Goal: Task Accomplishment & Management: Complete application form

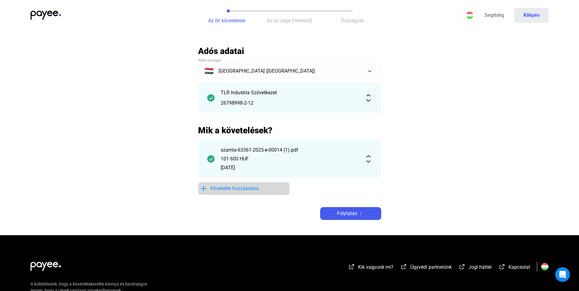
click at [227, 189] on span "Követelés hozzáadása" at bounding box center [234, 188] width 49 height 7
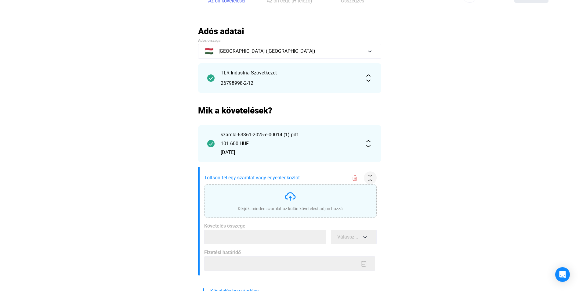
scroll to position [31, 0]
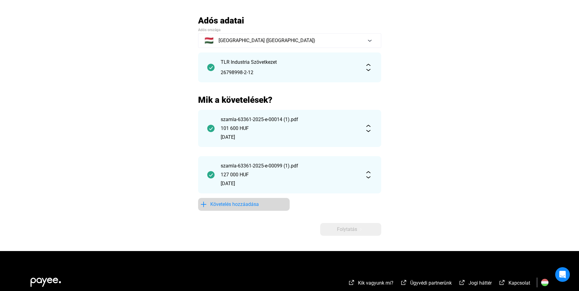
click at [236, 203] on span "Követelés hozzáadása" at bounding box center [234, 204] width 49 height 7
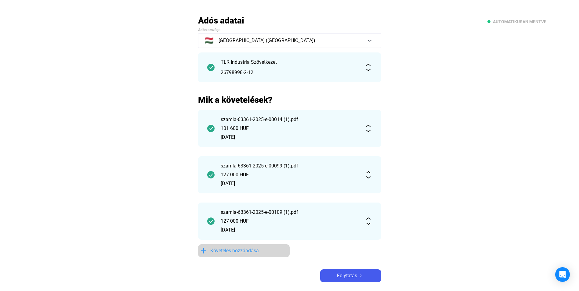
click at [219, 254] on span "Követelés hozzáadása" at bounding box center [234, 250] width 49 height 7
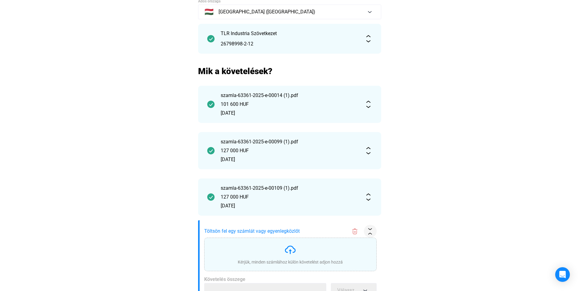
scroll to position [122, 0]
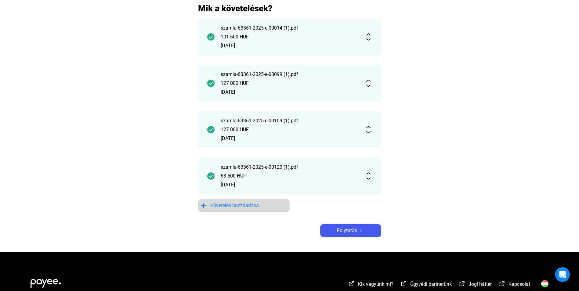
click at [260, 203] on div "Követelés hozzáadása" at bounding box center [244, 205] width 88 height 7
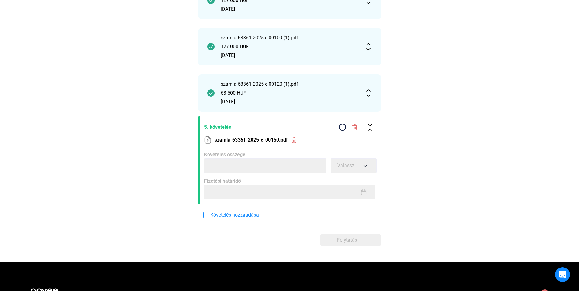
scroll to position [214, 0]
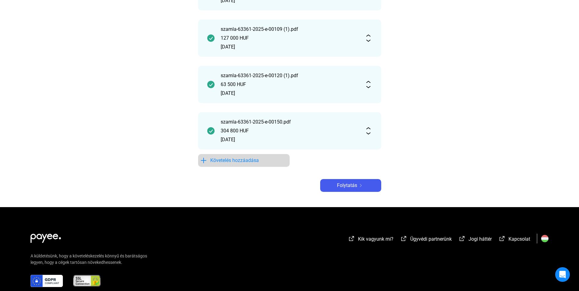
click at [235, 159] on span "Követelés hozzáadása" at bounding box center [234, 160] width 49 height 7
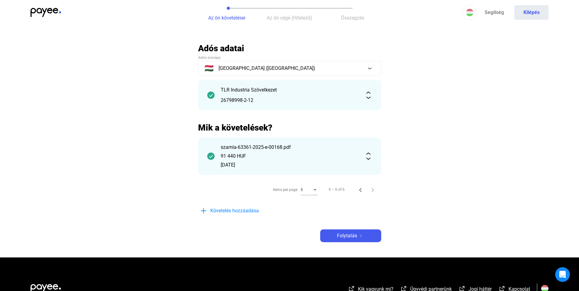
scroll to position [0, 0]
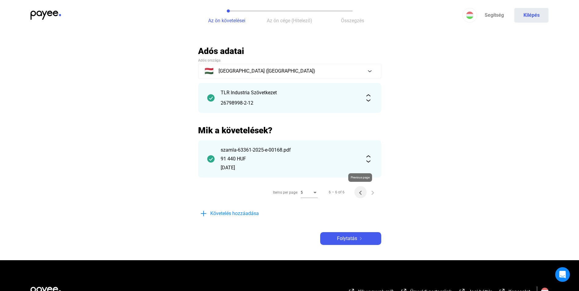
click at [362, 194] on icon "Previous page" at bounding box center [360, 193] width 9 height 9
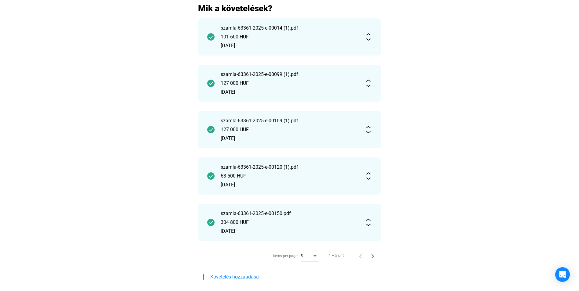
scroll to position [92, 0]
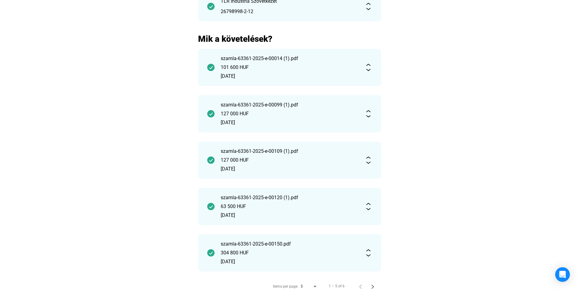
click at [276, 116] on div "127 000 HUF" at bounding box center [290, 113] width 138 height 7
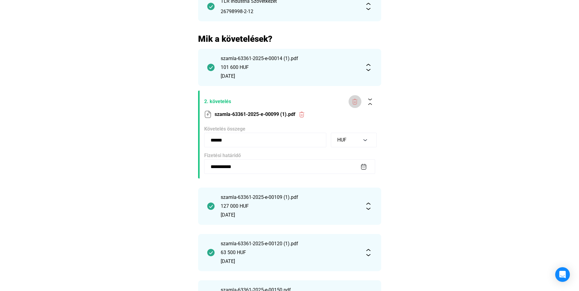
click at [355, 101] on img at bounding box center [355, 102] width 6 height 6
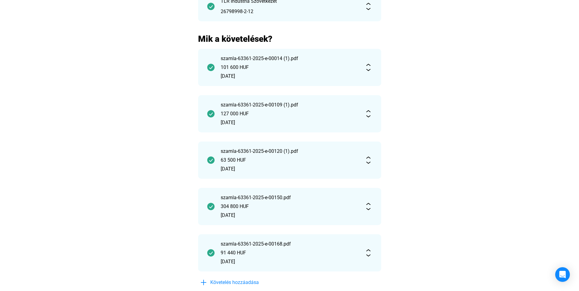
click at [282, 151] on div "szamla-63361-2025-e-00120 (1).pdf" at bounding box center [290, 151] width 138 height 7
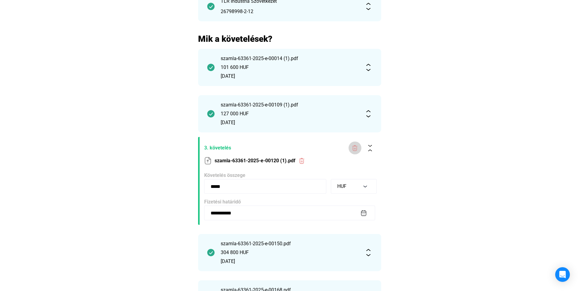
click at [356, 146] on img at bounding box center [355, 148] width 6 height 6
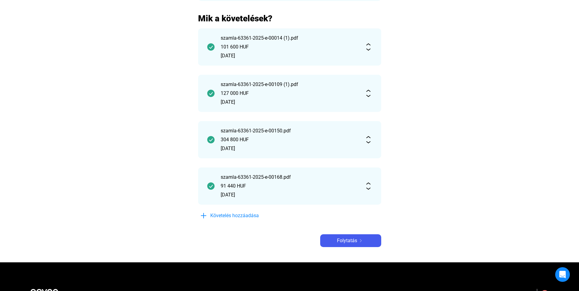
scroll to position [122, 0]
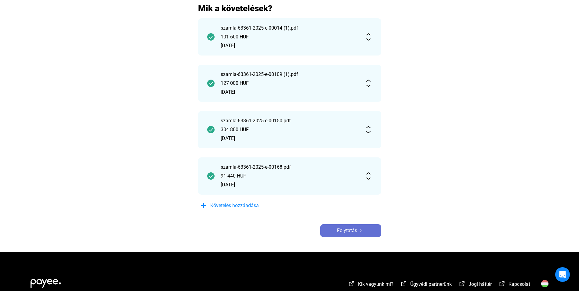
click at [347, 230] on span "Folytatás" at bounding box center [347, 230] width 20 height 7
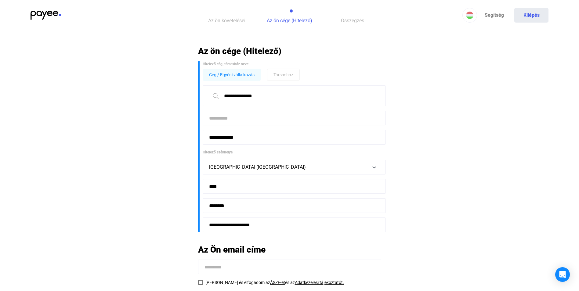
scroll to position [31, 0]
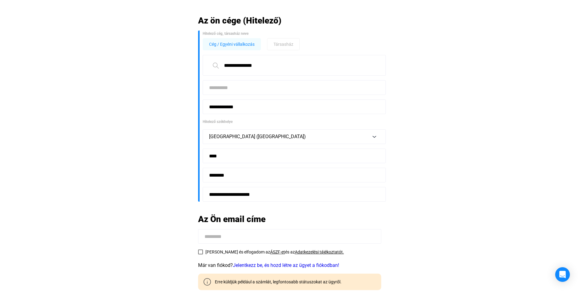
click at [261, 237] on input at bounding box center [289, 236] width 183 height 15
type input "**********"
click at [200, 254] on span at bounding box center [200, 252] width 5 height 5
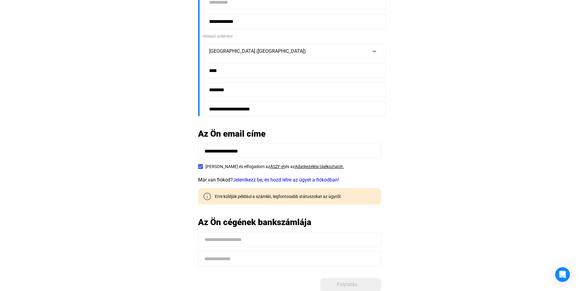
scroll to position [122, 0]
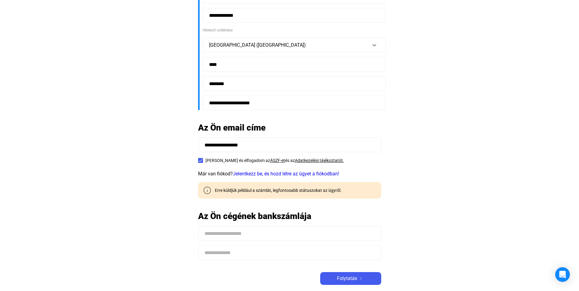
click at [267, 232] on input at bounding box center [289, 233] width 183 height 15
type input "**********"
click at [130, 227] on main "**********" at bounding box center [289, 112] width 579 height 377
click at [214, 254] on input at bounding box center [289, 253] width 183 height 15
paste input "**********"
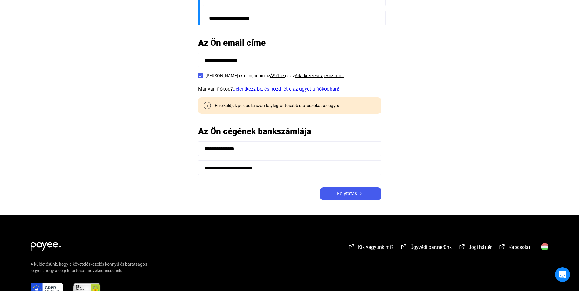
scroll to position [214, 0]
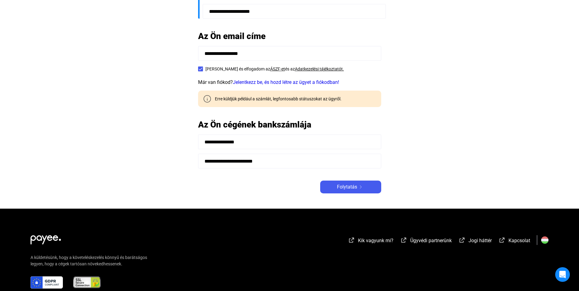
click at [309, 177] on div "**********" at bounding box center [289, 13] width 183 height 362
click at [222, 162] on input "**********" at bounding box center [289, 161] width 183 height 15
click at [227, 159] on input "**********" at bounding box center [289, 161] width 183 height 15
type input "**********"
click at [336, 185] on div "Folytatás" at bounding box center [350, 187] width 57 height 7
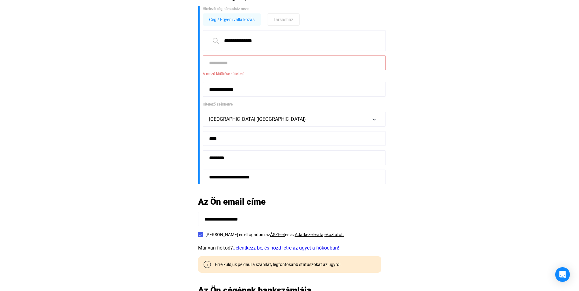
scroll to position [0, 0]
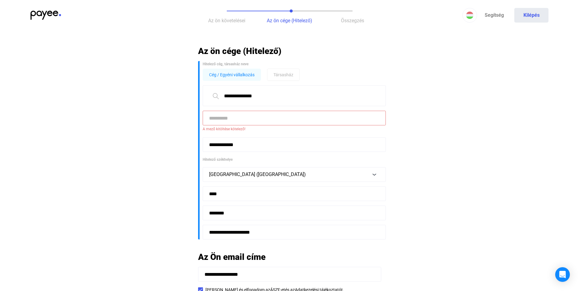
click at [243, 118] on input at bounding box center [294, 118] width 183 height 15
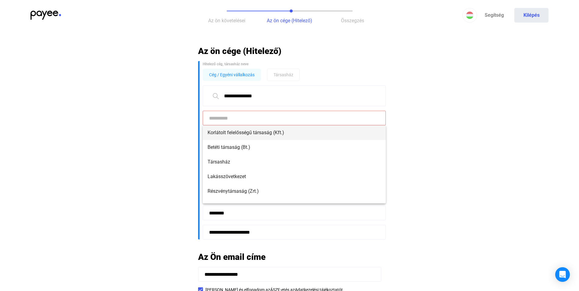
click at [248, 131] on span "Korlátolt felelősségű társaság (Kft.)" at bounding box center [294, 132] width 173 height 7
type input "**********"
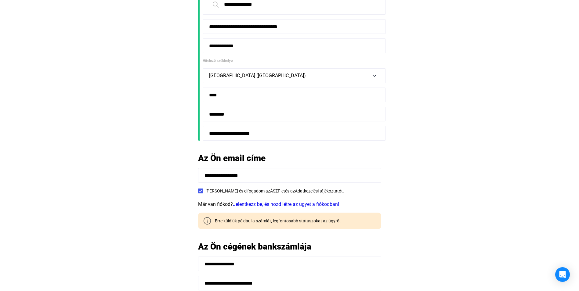
scroll to position [183, 0]
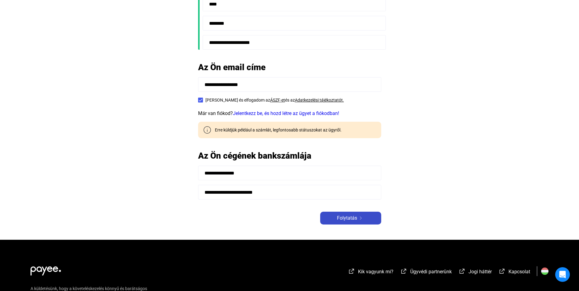
click at [355, 218] on span "Folytatás" at bounding box center [347, 218] width 20 height 7
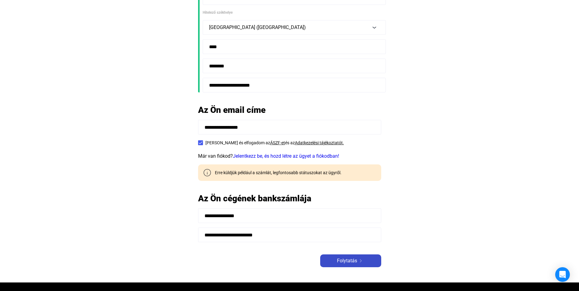
scroll to position [226, 0]
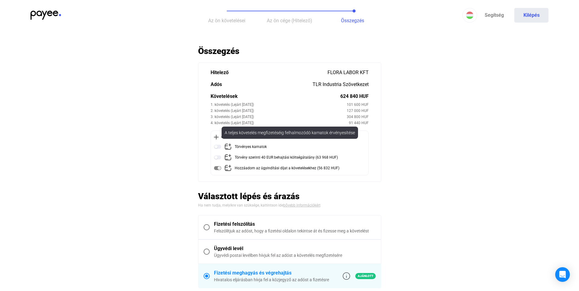
click at [221, 146] on img at bounding box center [217, 146] width 7 height 7
click at [216, 149] on img at bounding box center [217, 146] width 7 height 7
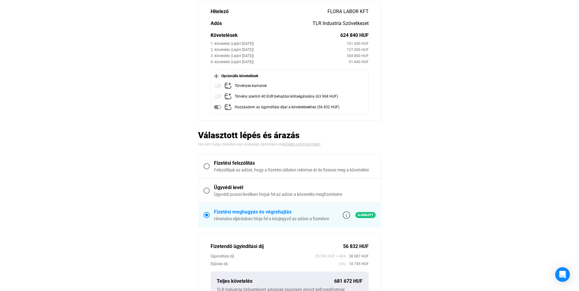
scroll to position [92, 0]
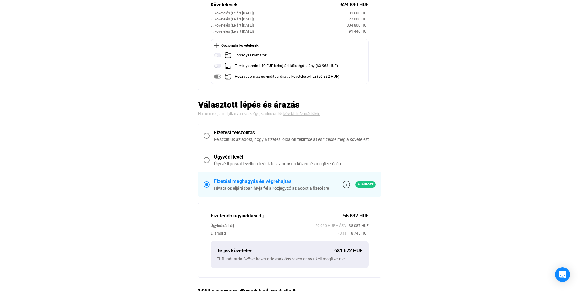
click at [208, 160] on span at bounding box center [207, 160] width 6 height 6
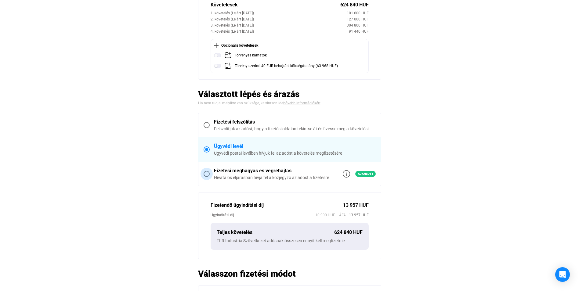
click at [206, 172] on span at bounding box center [207, 174] width 6 height 6
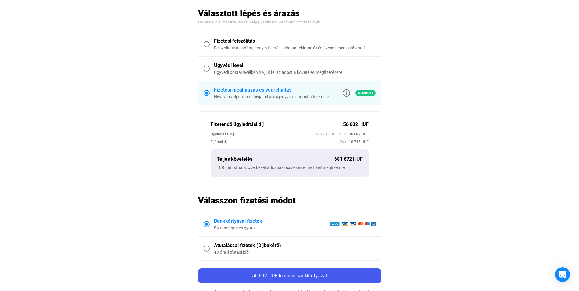
scroll to position [214, 0]
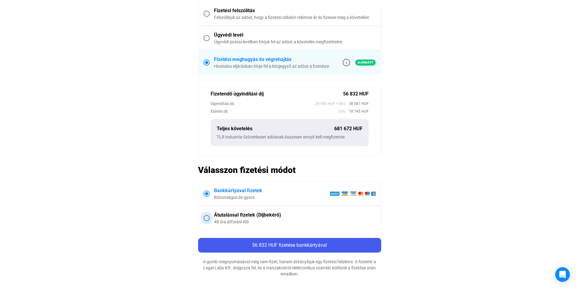
click at [206, 219] on span at bounding box center [207, 218] width 6 height 6
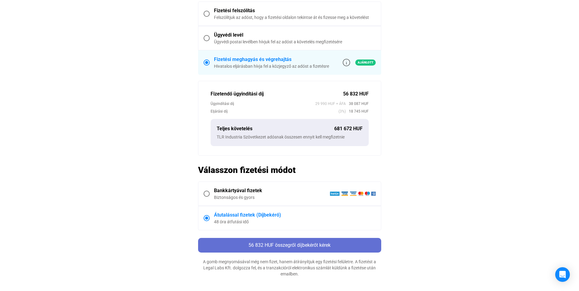
click at [280, 248] on span "56 832 HUF összegről díjbekérőt kérek" at bounding box center [290, 246] width 82 height 6
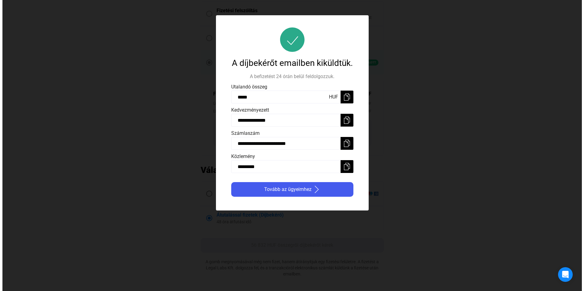
scroll to position [0, 0]
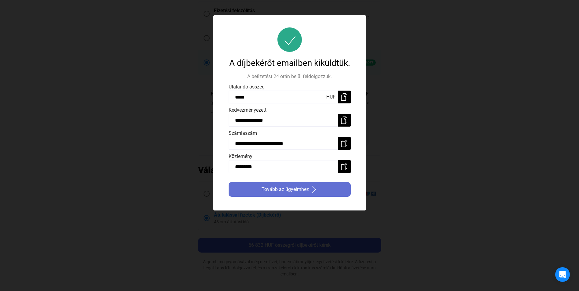
click at [309, 189] on payee-icon "button" at bounding box center [313, 189] width 9 height 7
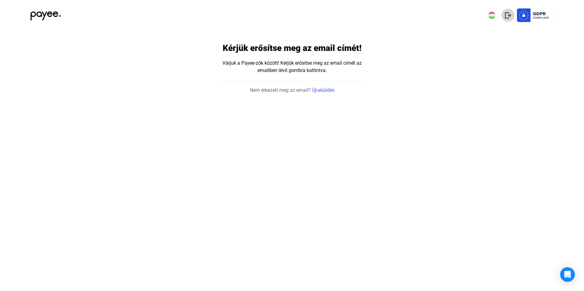
click at [507, 15] on img at bounding box center [508, 15] width 6 height 6
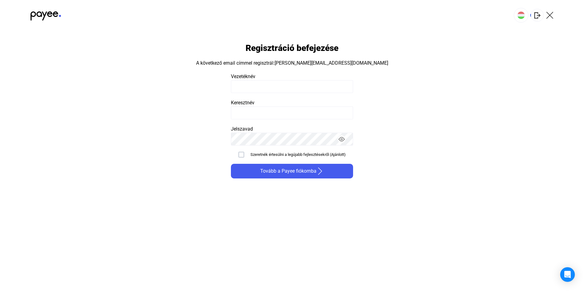
click at [271, 84] on input at bounding box center [292, 86] width 122 height 13
type input "*****"
click at [341, 139] on img "button" at bounding box center [341, 139] width 6 height 6
click at [267, 171] on span "Tovább a Payee fiókomba" at bounding box center [288, 171] width 56 height 7
